Goal: Task Accomplishment & Management: Manage account settings

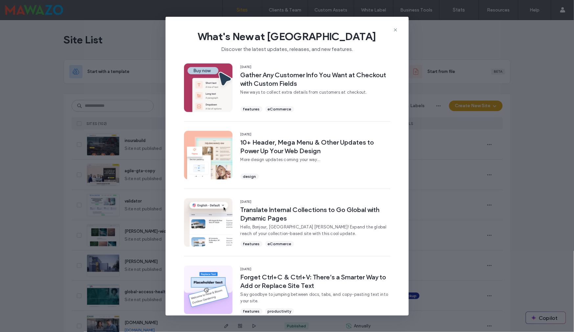
click at [402, 31] on div "What's New at Duda Discover the latest updates, releases, and new features." at bounding box center [287, 39] width 243 height 44
click at [398, 31] on icon at bounding box center [395, 29] width 5 height 5
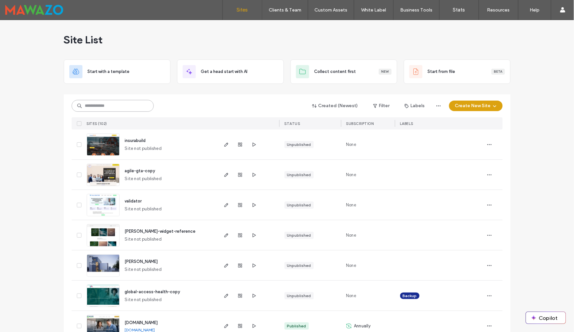
click at [112, 101] on input at bounding box center [113, 106] width 82 height 12
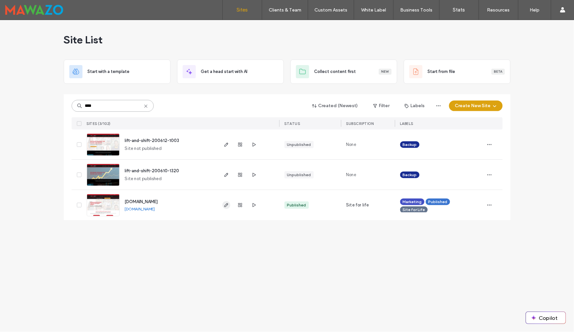
type input "****"
click at [227, 207] on icon "button" at bounding box center [226, 204] width 5 height 5
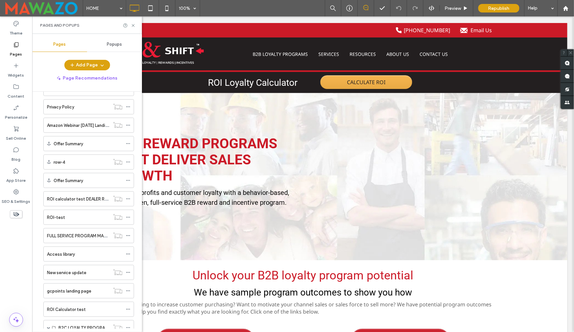
scroll to position [212, 0]
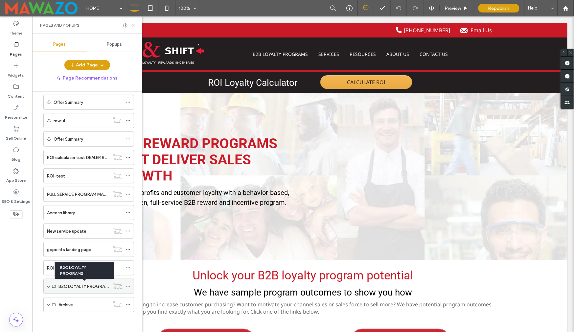
click at [70, 285] on label "B2C LOYALTY PROGRAMS" at bounding box center [84, 286] width 53 height 11
click at [51, 285] on div "B2C LOYALTY PROGRAMS" at bounding box center [88, 286] width 91 height 15
click at [46, 286] on div "B2C LOYALTY PROGRAMS" at bounding box center [88, 286] width 91 height 15
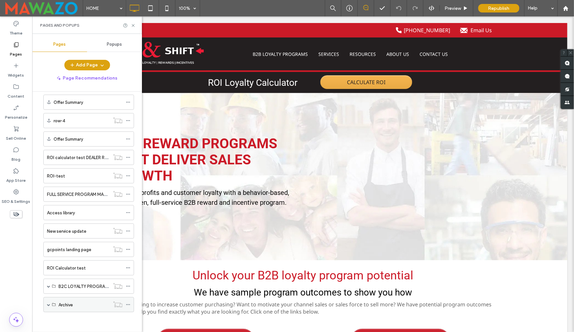
click at [48, 304] on span at bounding box center [48, 304] width 3 height 3
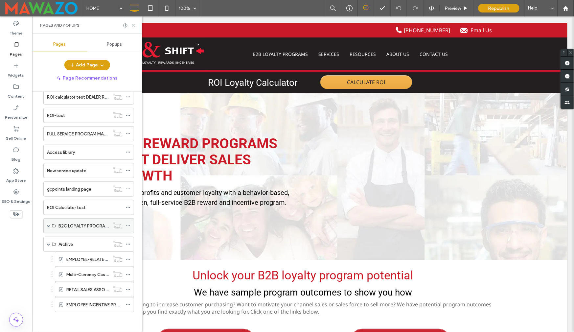
click at [44, 224] on div "B2C LOYALTY PROGRAMS" at bounding box center [88, 225] width 91 height 15
click at [48, 224] on span at bounding box center [48, 225] width 3 height 3
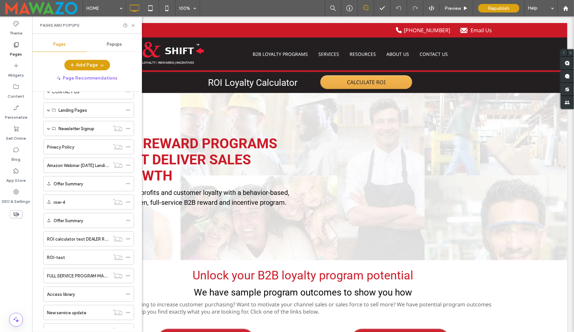
scroll to position [128, 0]
click at [51, 110] on div "Landing Pages" at bounding box center [88, 110] width 91 height 15
click at [48, 112] on span at bounding box center [48, 110] width 3 height 3
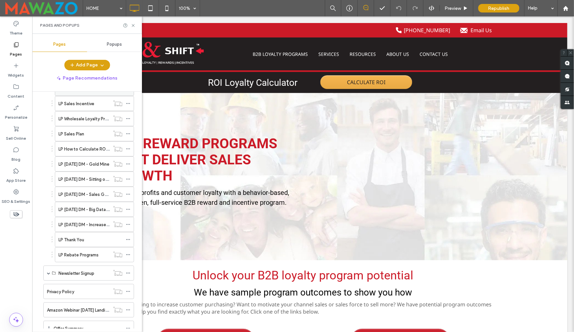
scroll to position [273, 0]
click at [84, 250] on div "LP Rebate Programs" at bounding box center [83, 253] width 51 height 14
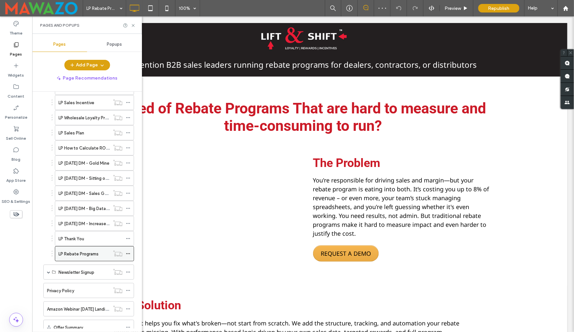
click at [129, 255] on icon at bounding box center [128, 253] width 5 height 5
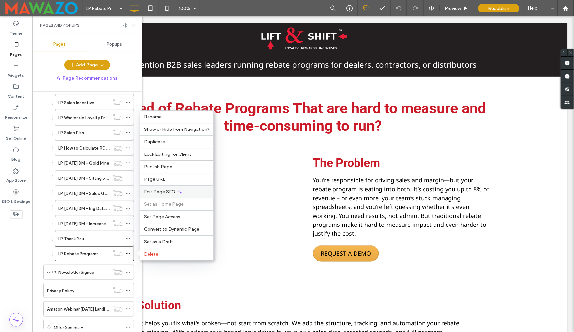
click at [174, 189] on div "Edit Page SEO" at bounding box center [176, 191] width 73 height 12
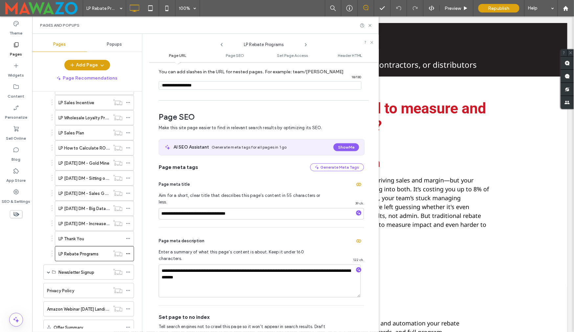
scroll to position [20, 0]
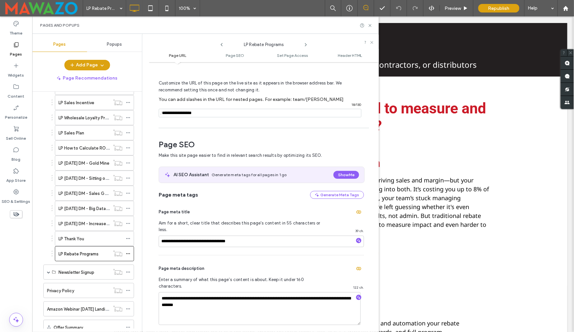
click at [207, 111] on input "notEmpty" at bounding box center [260, 113] width 203 height 9
click at [369, 27] on icon at bounding box center [370, 25] width 5 height 5
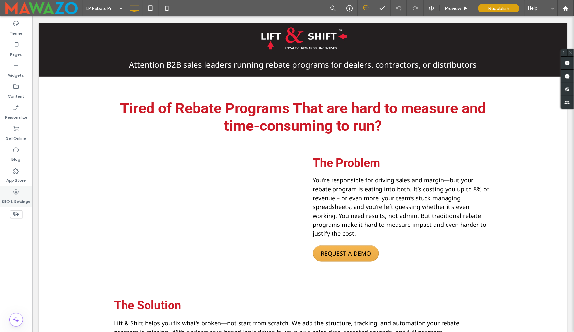
click at [22, 189] on div "SEO & Settings" at bounding box center [16, 196] width 32 height 21
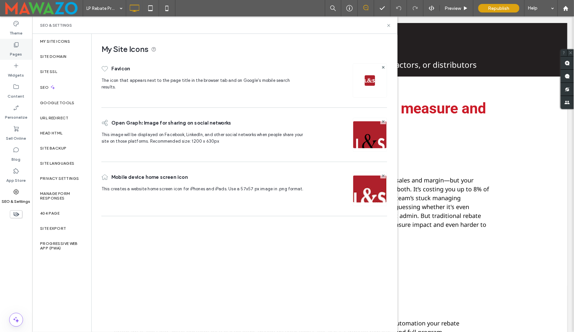
click at [12, 47] on div "Pages" at bounding box center [16, 49] width 32 height 21
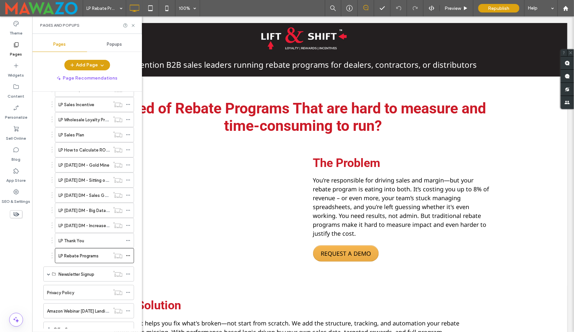
scroll to position [274, 0]
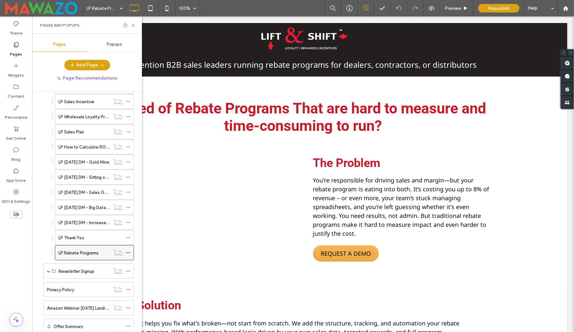
click at [129, 255] on icon at bounding box center [128, 252] width 5 height 5
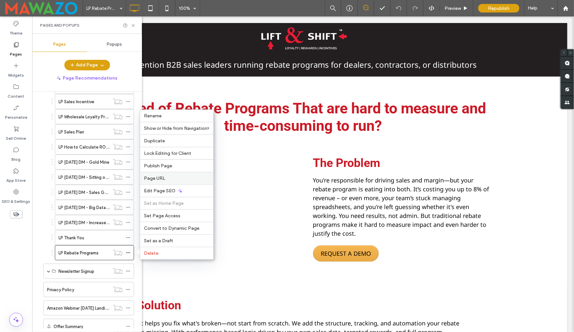
click at [175, 181] on label "Page URL" at bounding box center [176, 178] width 65 height 6
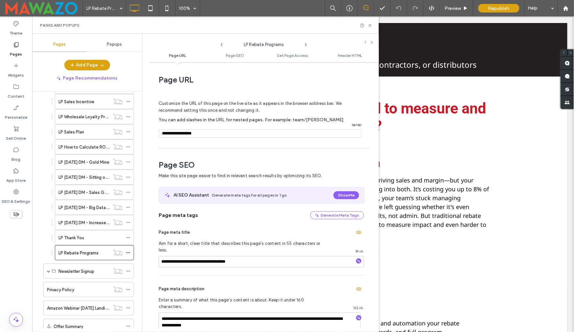
scroll to position [3, 0]
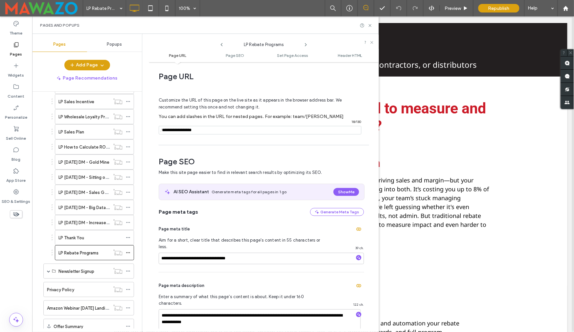
click at [262, 130] on input "notEmpty" at bounding box center [260, 130] width 203 height 9
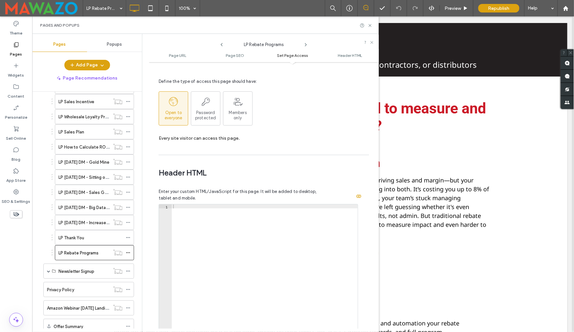
scroll to position [553, 0]
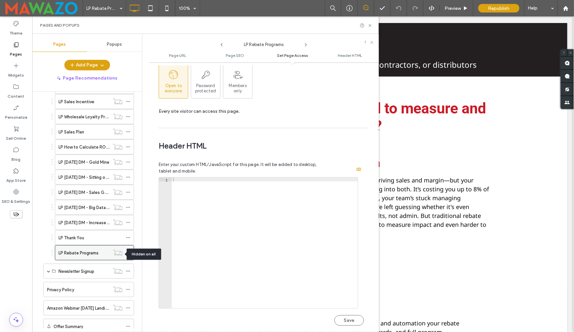
click at [117, 254] on icon at bounding box center [118, 252] width 10 height 7
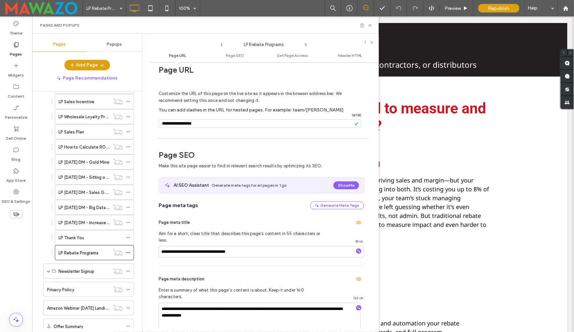
scroll to position [12, 0]
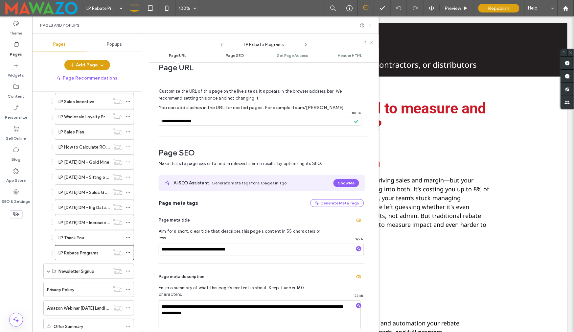
click at [236, 53] on span "Page SEO" at bounding box center [235, 55] width 18 height 5
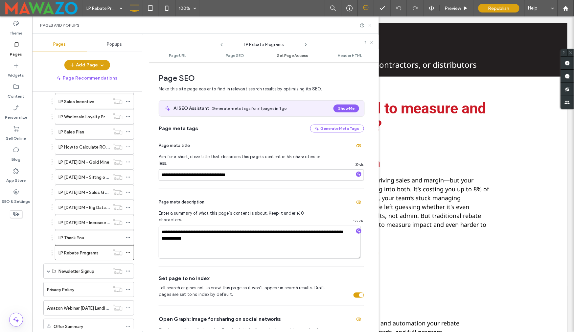
click at [284, 55] on span "Set Page Access" at bounding box center [292, 55] width 31 height 5
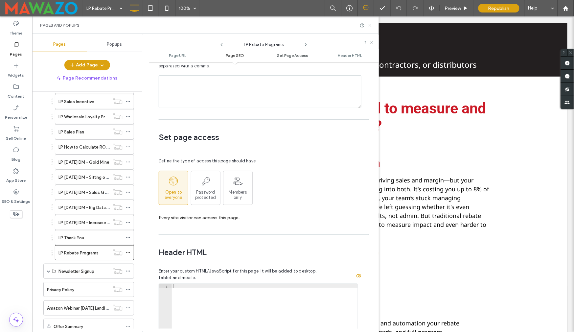
scroll to position [491, 0]
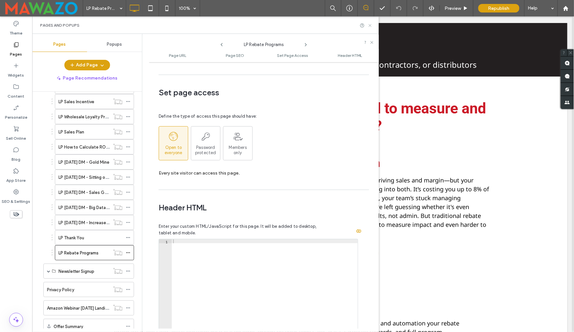
click at [370, 25] on icon at bounding box center [370, 25] width 5 height 5
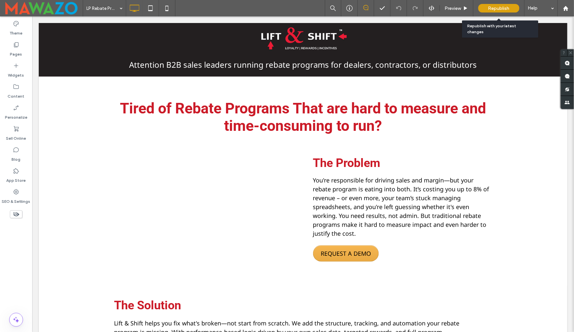
click at [500, 9] on span "Republish" at bounding box center [498, 9] width 21 height 6
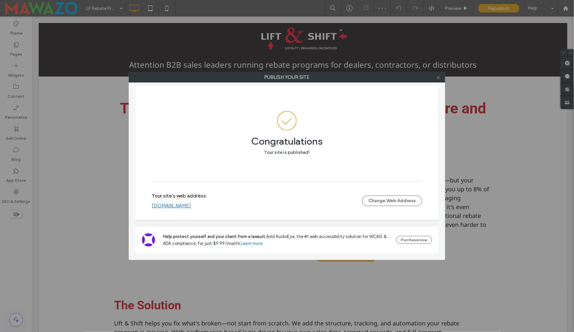
click at [436, 73] on span at bounding box center [438, 77] width 5 height 10
